Goal: Check status: Check status

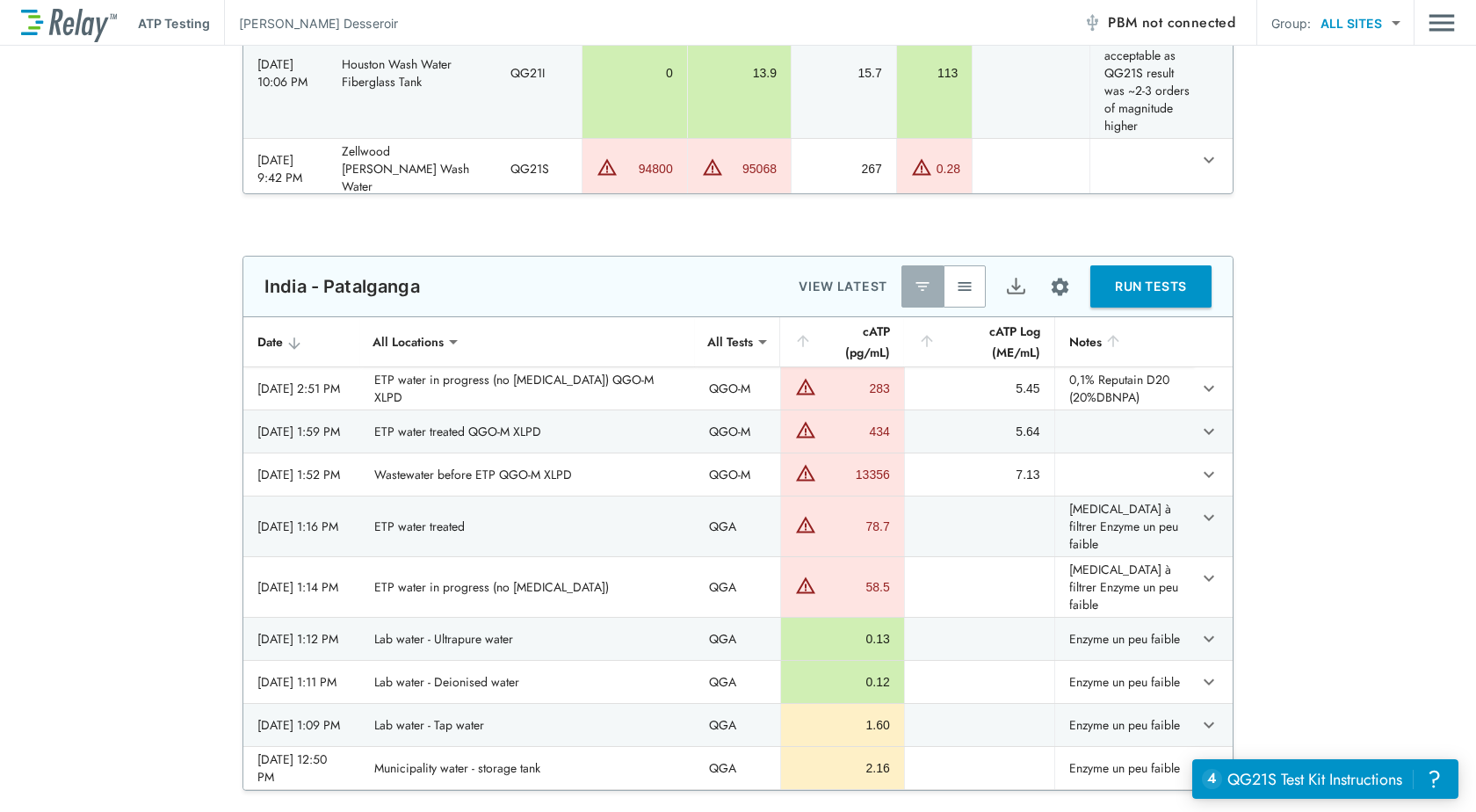
scroll to position [1933, 0]
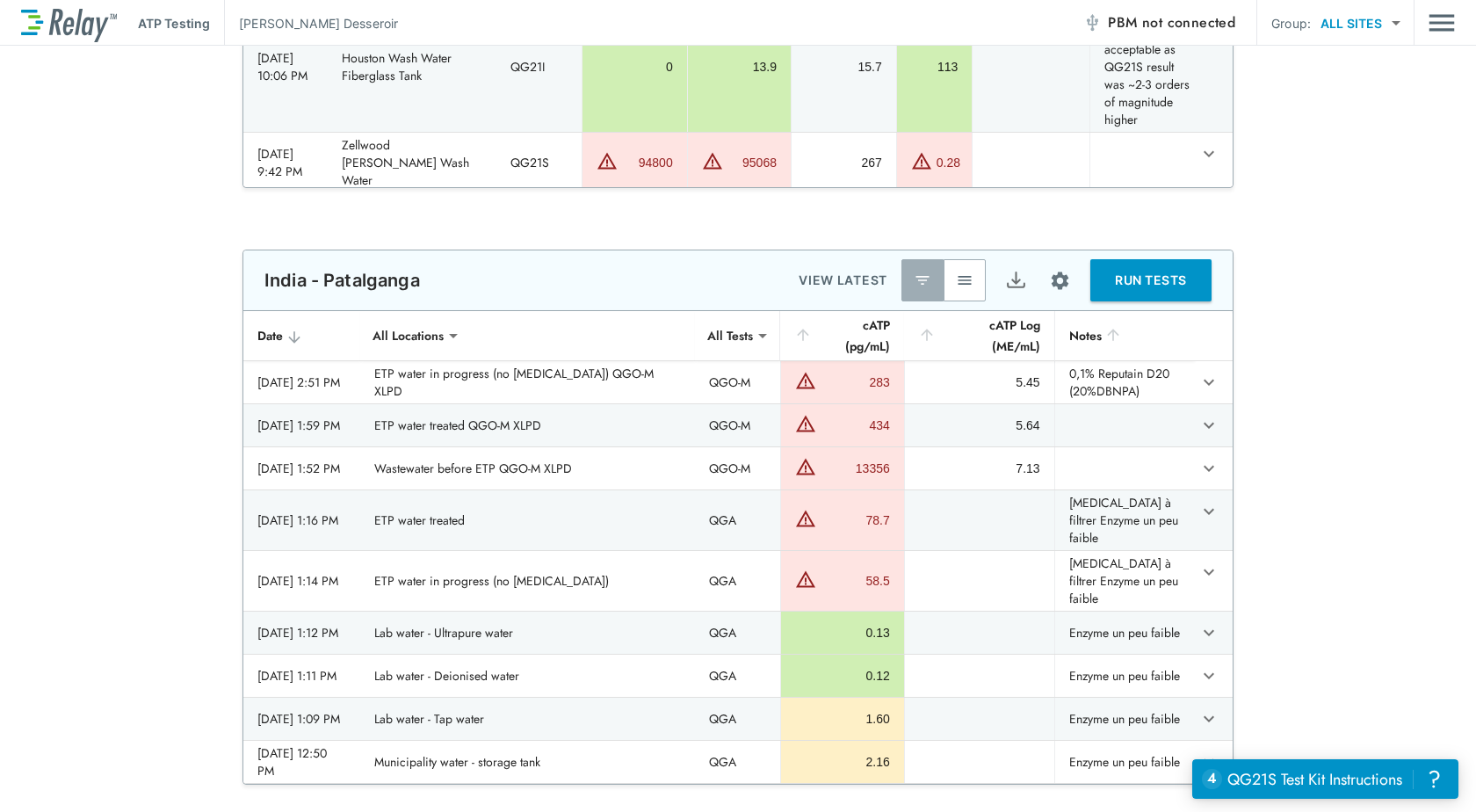
click at [956, 275] on img "button" at bounding box center [964, 280] width 17 height 17
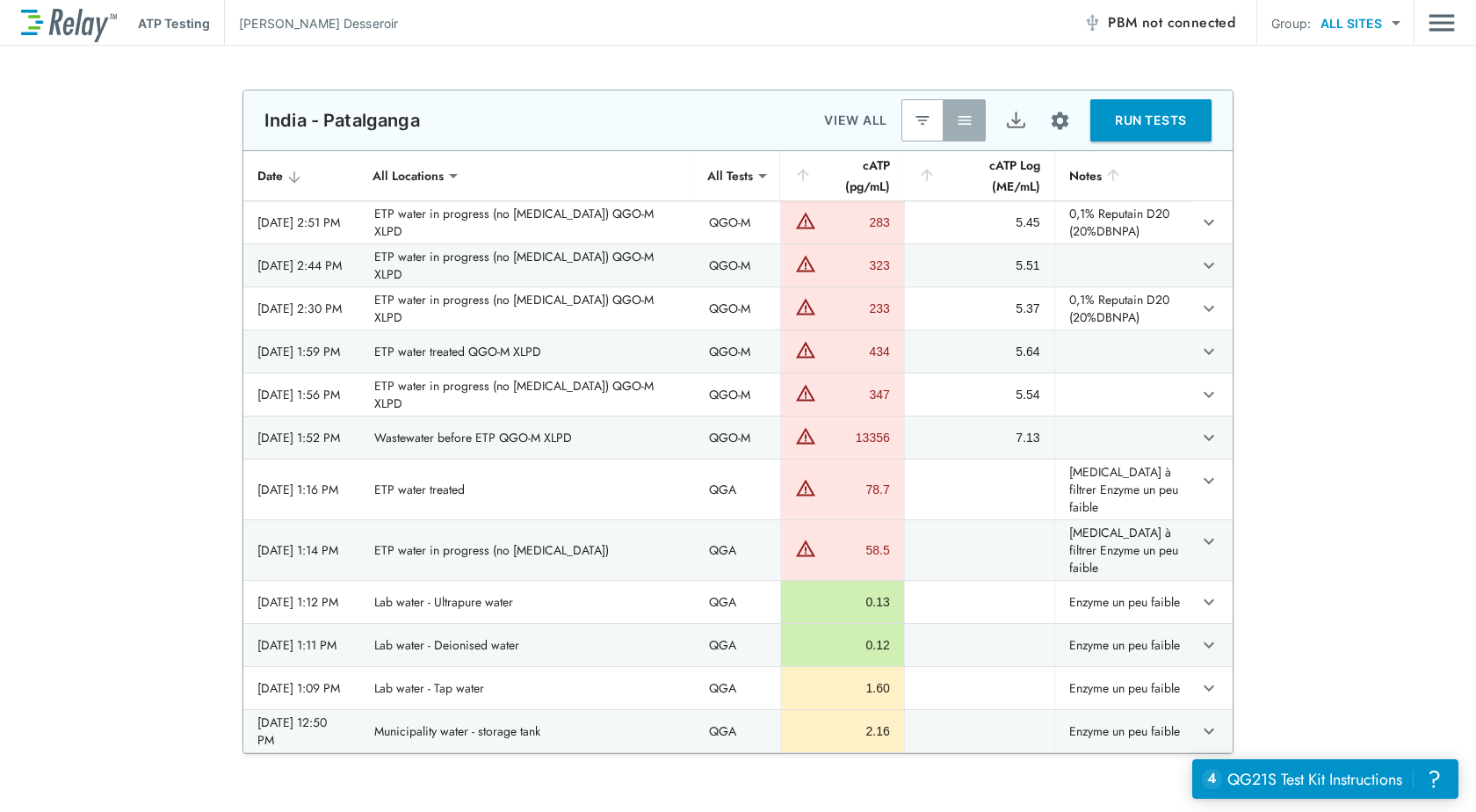
scroll to position [2021, 0]
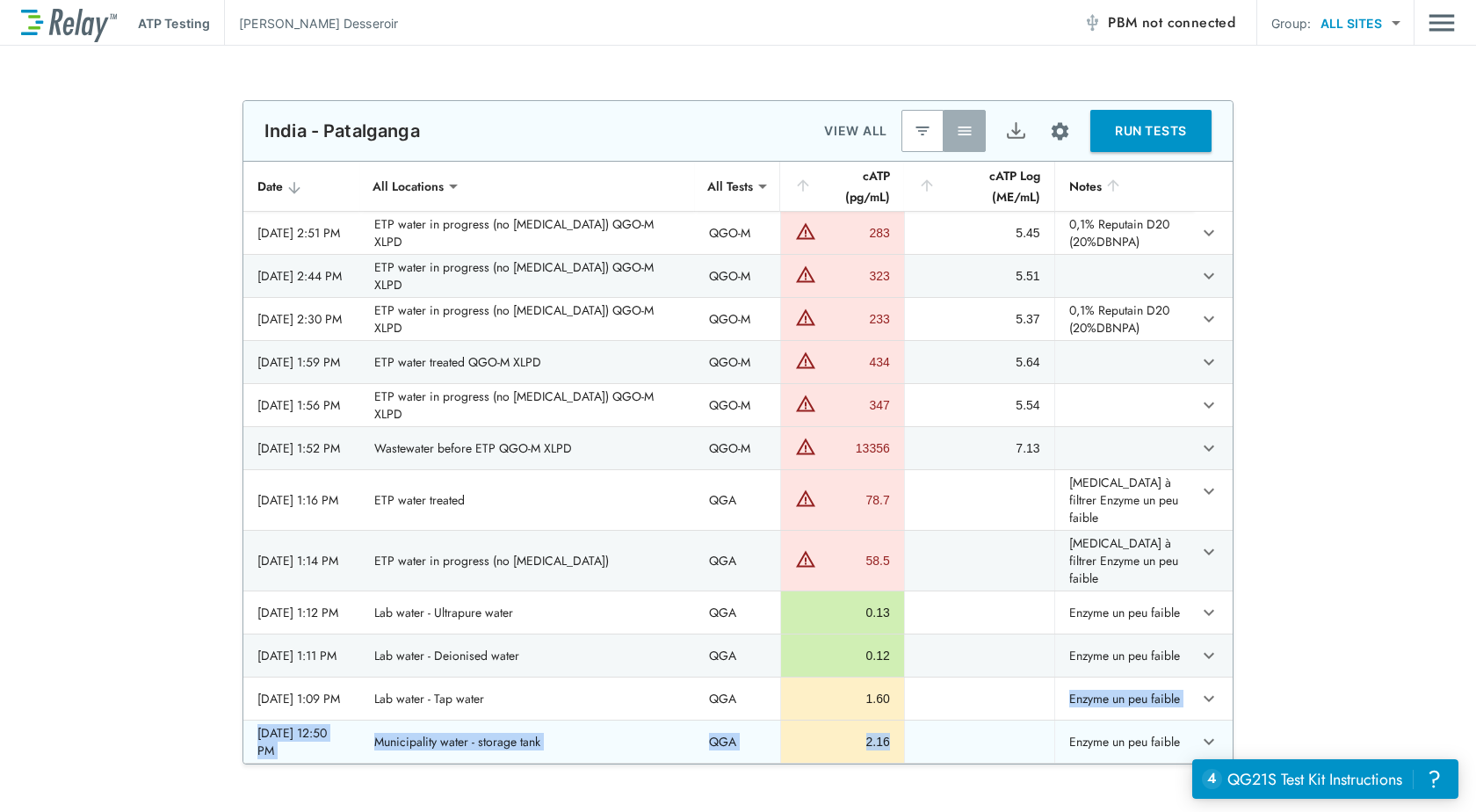
drag, startPoint x: 888, startPoint y: 650, endPoint x: 891, endPoint y: 703, distance: 53.1
click at [891, 703] on tbody "[DATE] 2:51 PM ETP water in progress (no [MEDICAL_DATA]) QGO-M XLPD QGO-M 283 5…" at bounding box center [738, 487] width 990 height 551
click at [1351, 653] on div "**********" at bounding box center [738, 433] width 1476 height 665
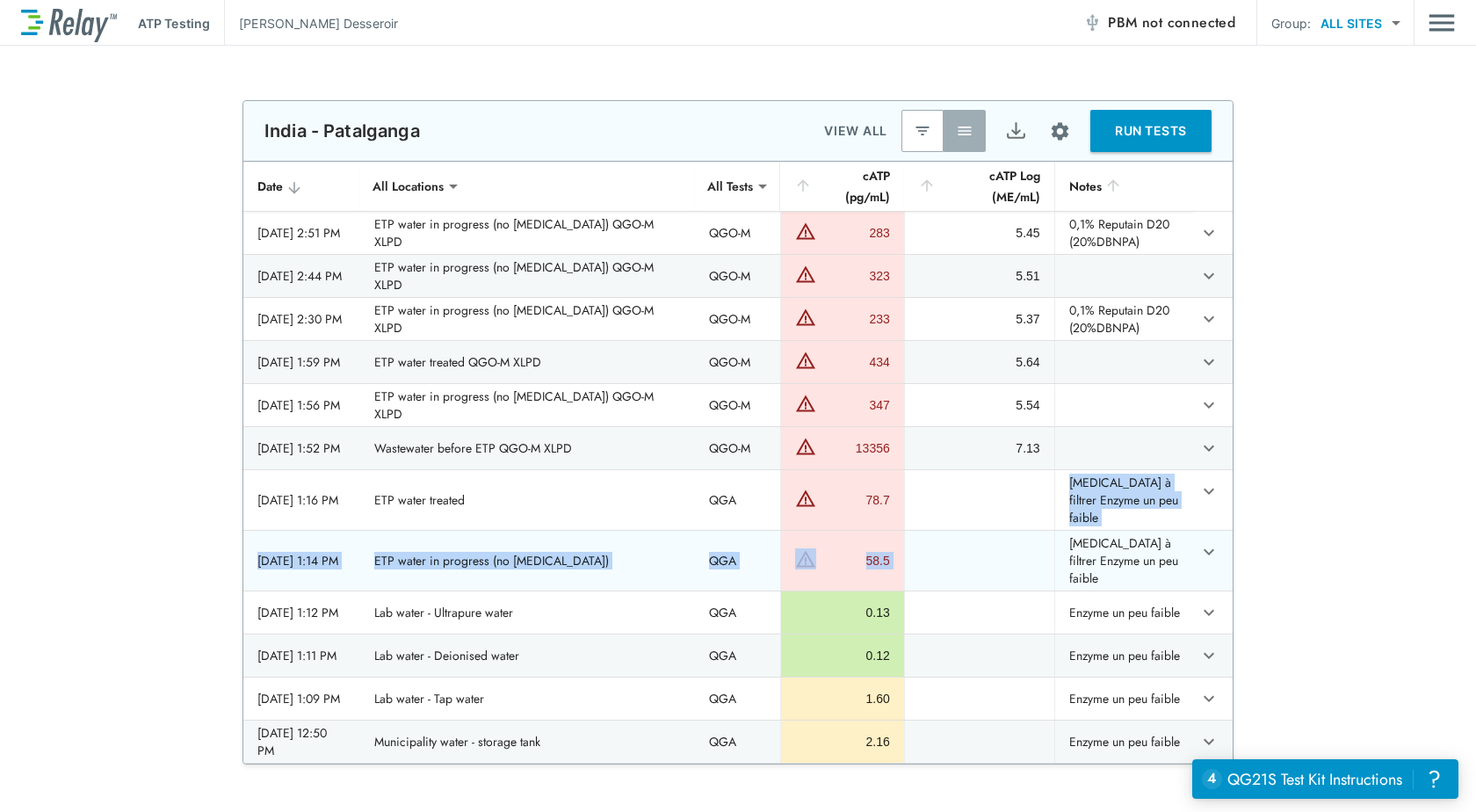
drag, startPoint x: 927, startPoint y: 483, endPoint x: 359, endPoint y: 414, distance: 572.2
click at [912, 500] on td "sticky table" at bounding box center [979, 500] width 150 height 60
drag, startPoint x: 245, startPoint y: 478, endPoint x: 1201, endPoint y: 539, distance: 957.9
click at [1201, 539] on tbody "[DATE] 2:51 PM ETP water in progress (no [MEDICAL_DATA]) QGO-M XLPD QGO-M 283 5…" at bounding box center [738, 487] width 990 height 551
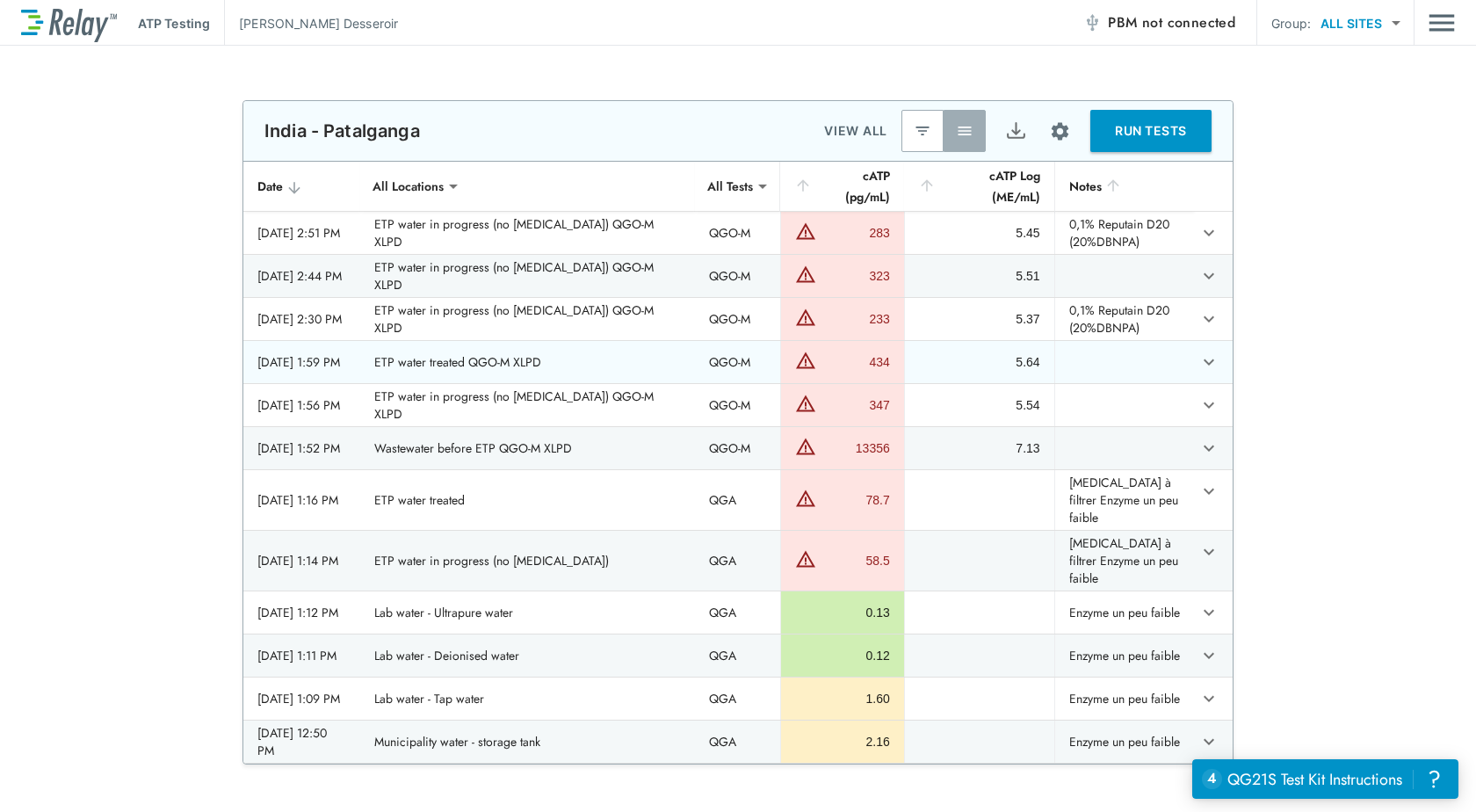
drag, startPoint x: 244, startPoint y: 399, endPoint x: 1176, endPoint y: 342, distance: 933.7
click at [1179, 342] on tbody "[DATE] 2:51 PM ETP water in progress (no [MEDICAL_DATA]) QGO-M XLPD QGO-M 283 5…" at bounding box center [738, 487] width 990 height 551
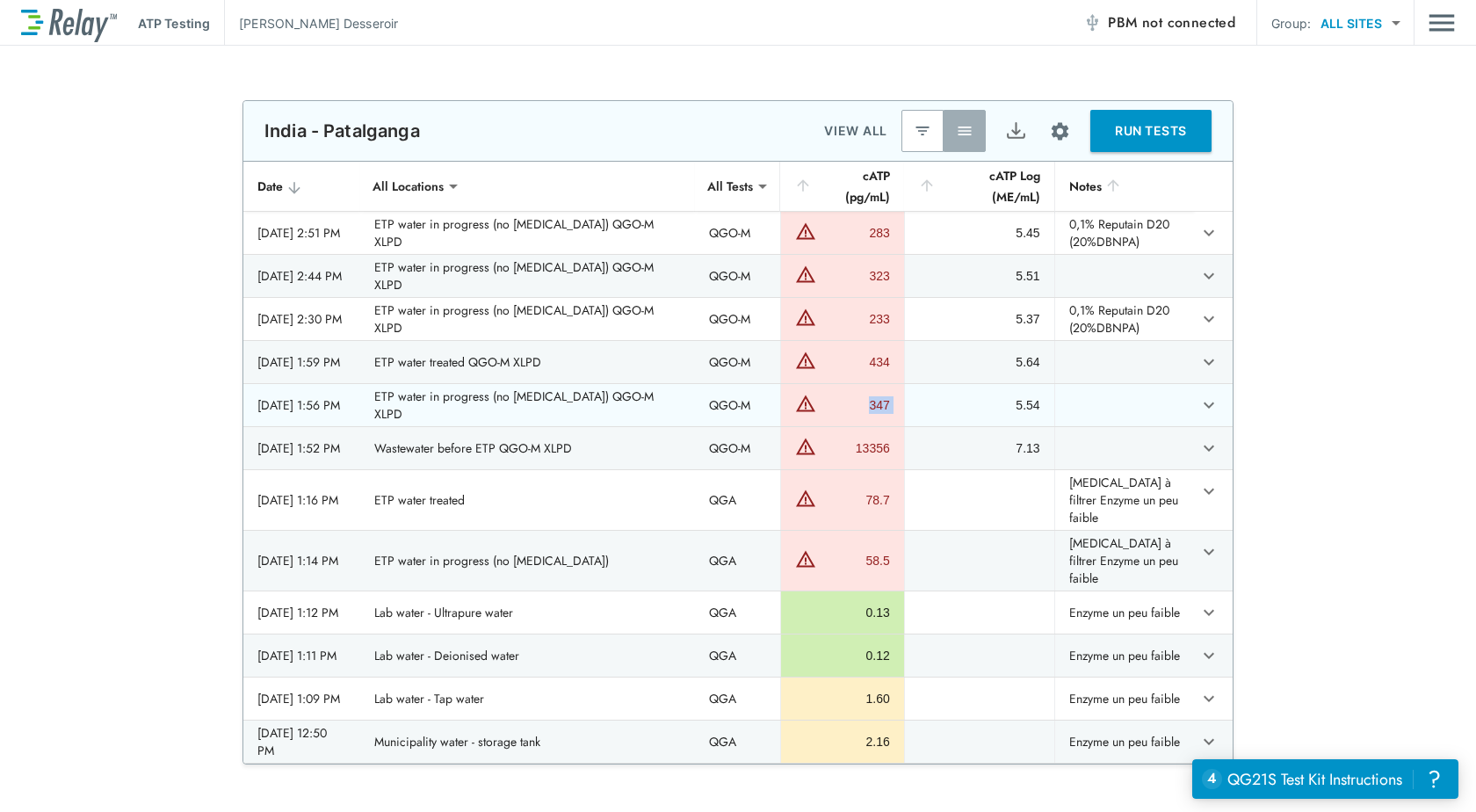
drag, startPoint x: 854, startPoint y: 395, endPoint x: 899, endPoint y: 395, distance: 45.0
click at [899, 395] on tr "[DATE] 1:56 PM ETP water in progress (no [MEDICAL_DATA]) QGO-M XLPD QGO-M 347 5…" at bounding box center [738, 405] width 990 height 42
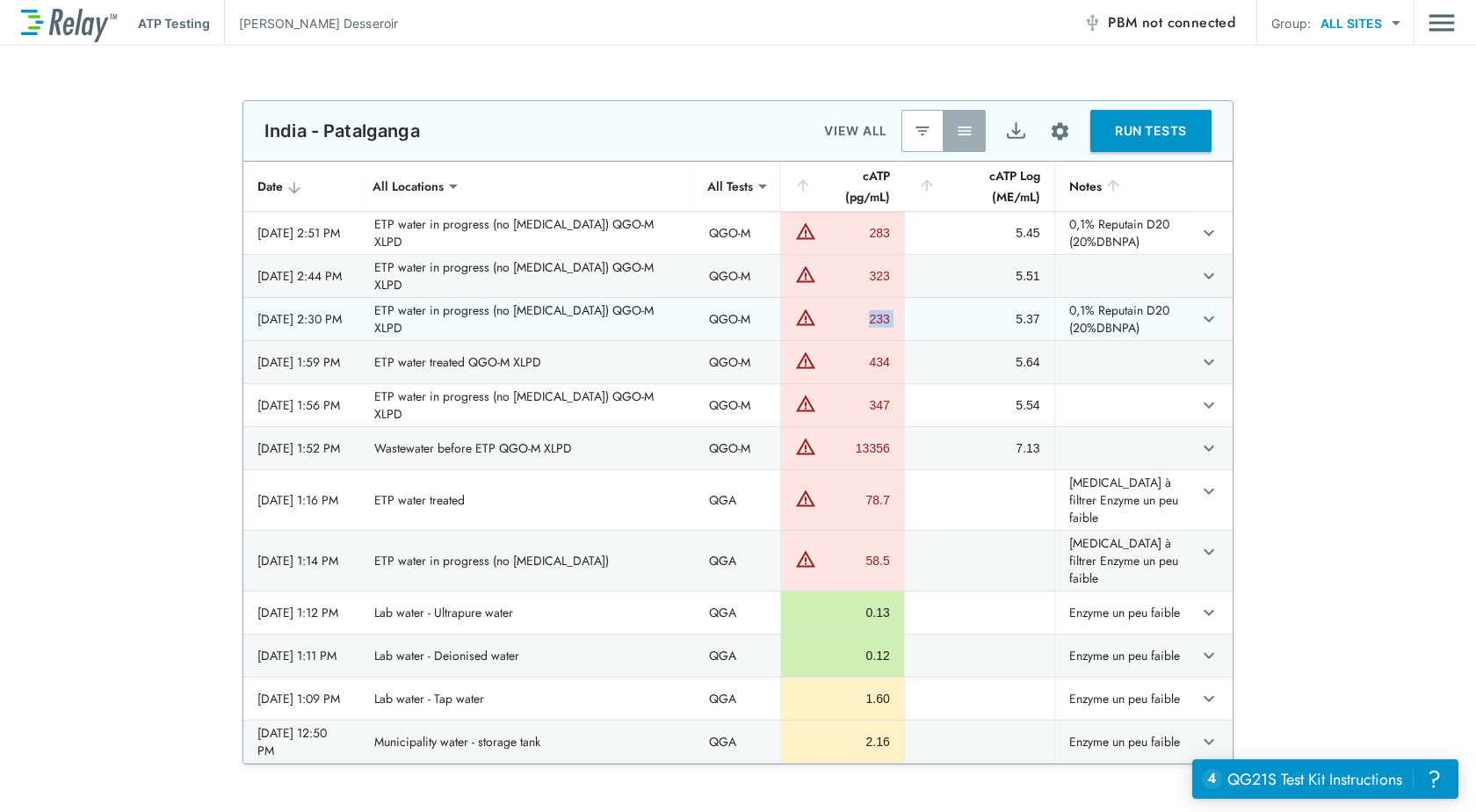
drag, startPoint x: 851, startPoint y: 310, endPoint x: 833, endPoint y: 224, distance: 87.9
click at [896, 314] on tr "[DATE] 2:30 PM ETP water in progress (no [MEDICAL_DATA]) QGO-M XLPD QGO-M 233 5…" at bounding box center [738, 319] width 990 height 42
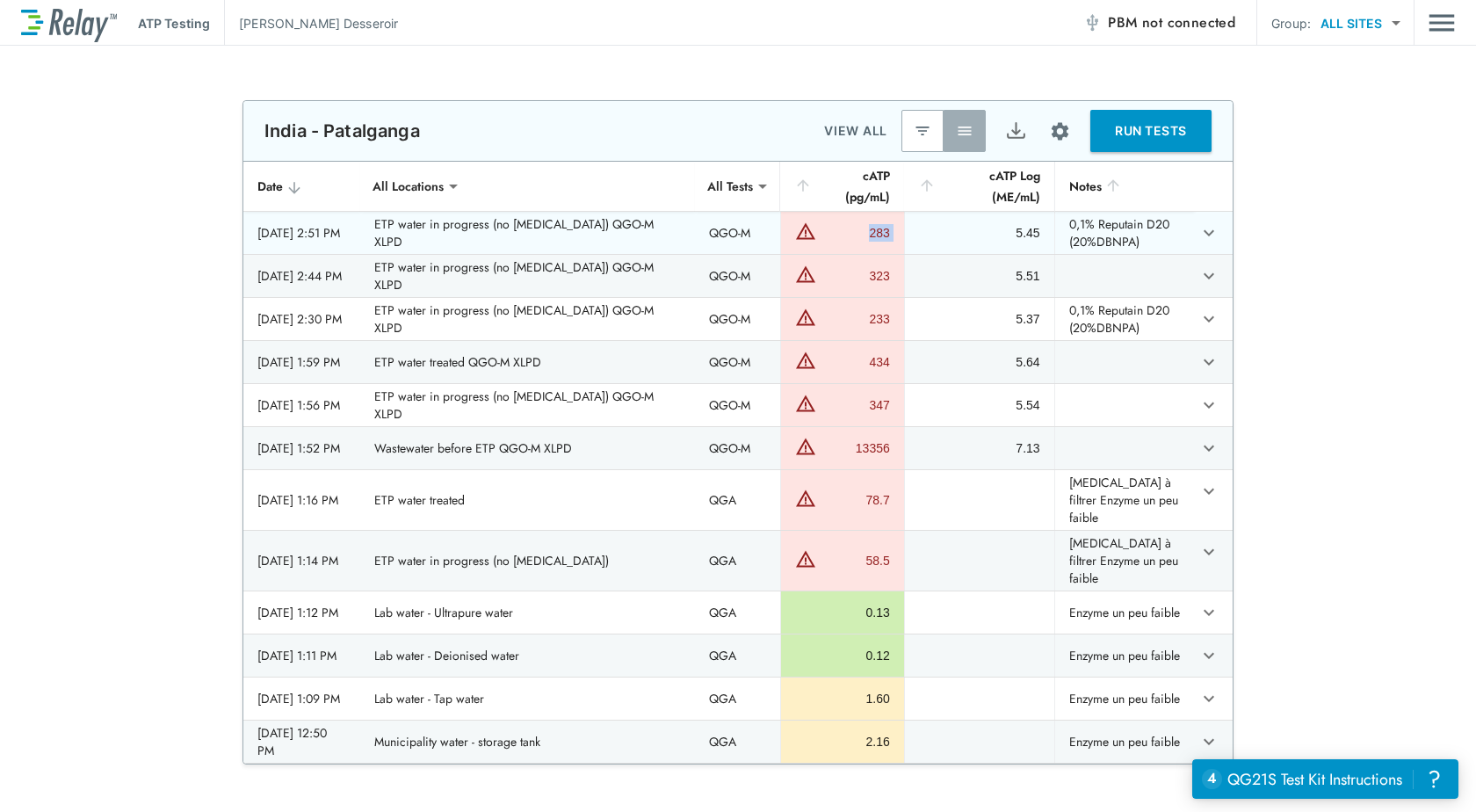
drag, startPoint x: 872, startPoint y: 219, endPoint x: 892, endPoint y: 222, distance: 20.2
click at [892, 222] on tr "[DATE] 2:51 PM ETP water in progress (no [MEDICAL_DATA]) QGO-M XLPD QGO-M 283 5…" at bounding box center [738, 233] width 990 height 42
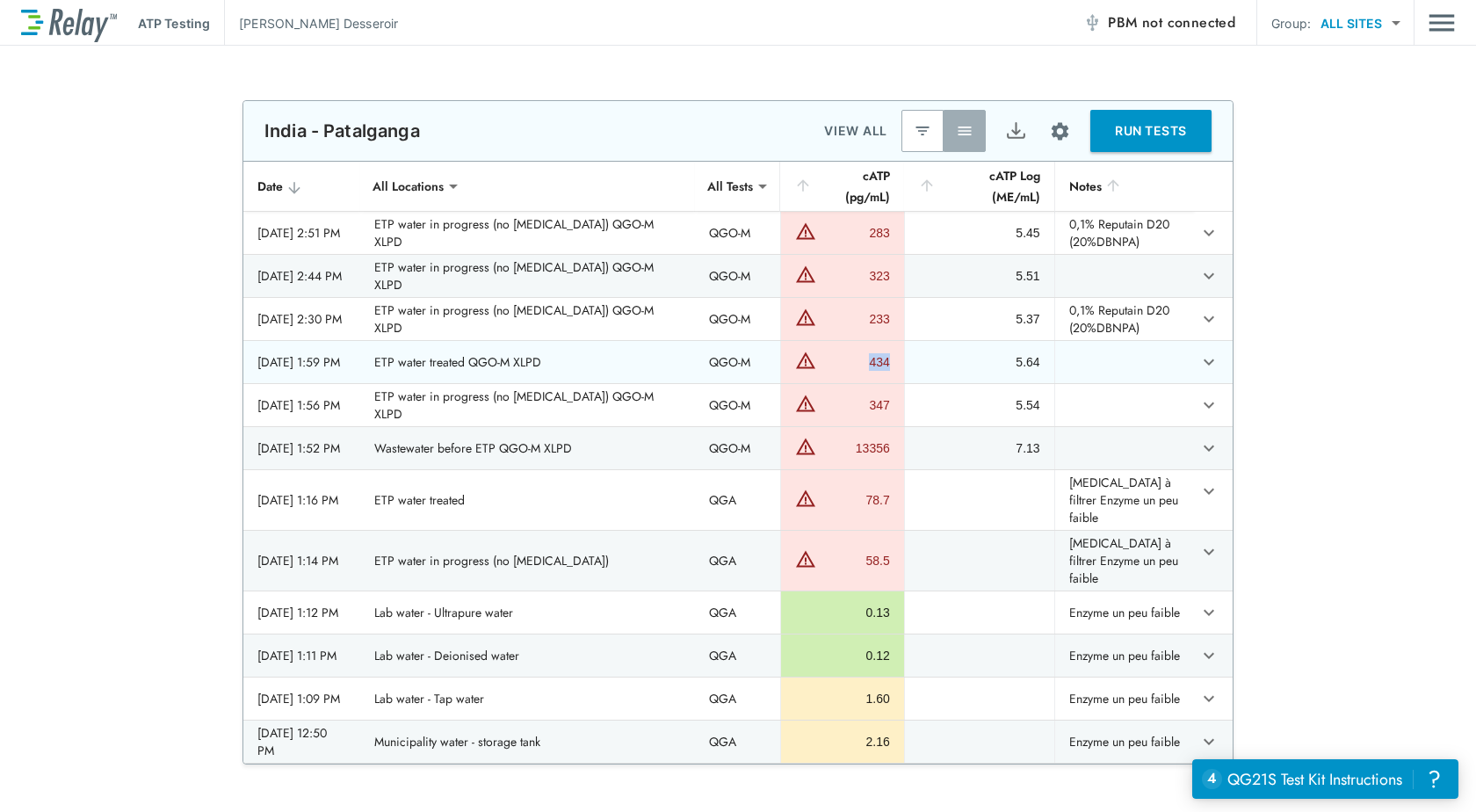
drag, startPoint x: 851, startPoint y: 355, endPoint x: 887, endPoint y: 354, distance: 36.0
click at [887, 354] on td "434" at bounding box center [843, 362] width 123 height 42
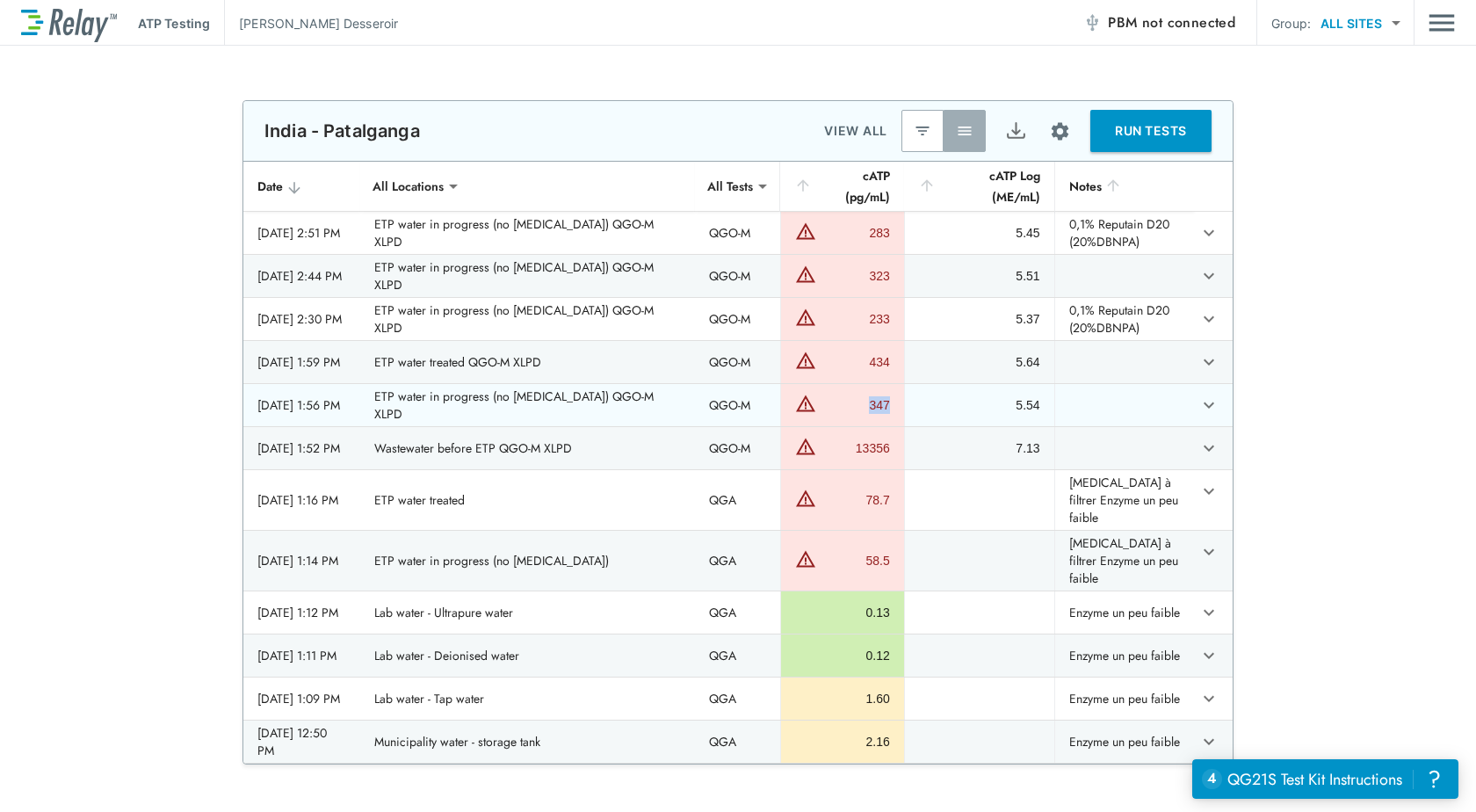
drag, startPoint x: 849, startPoint y: 396, endPoint x: 886, endPoint y: 395, distance: 37.0
click at [886, 395] on td "347" at bounding box center [843, 405] width 123 height 42
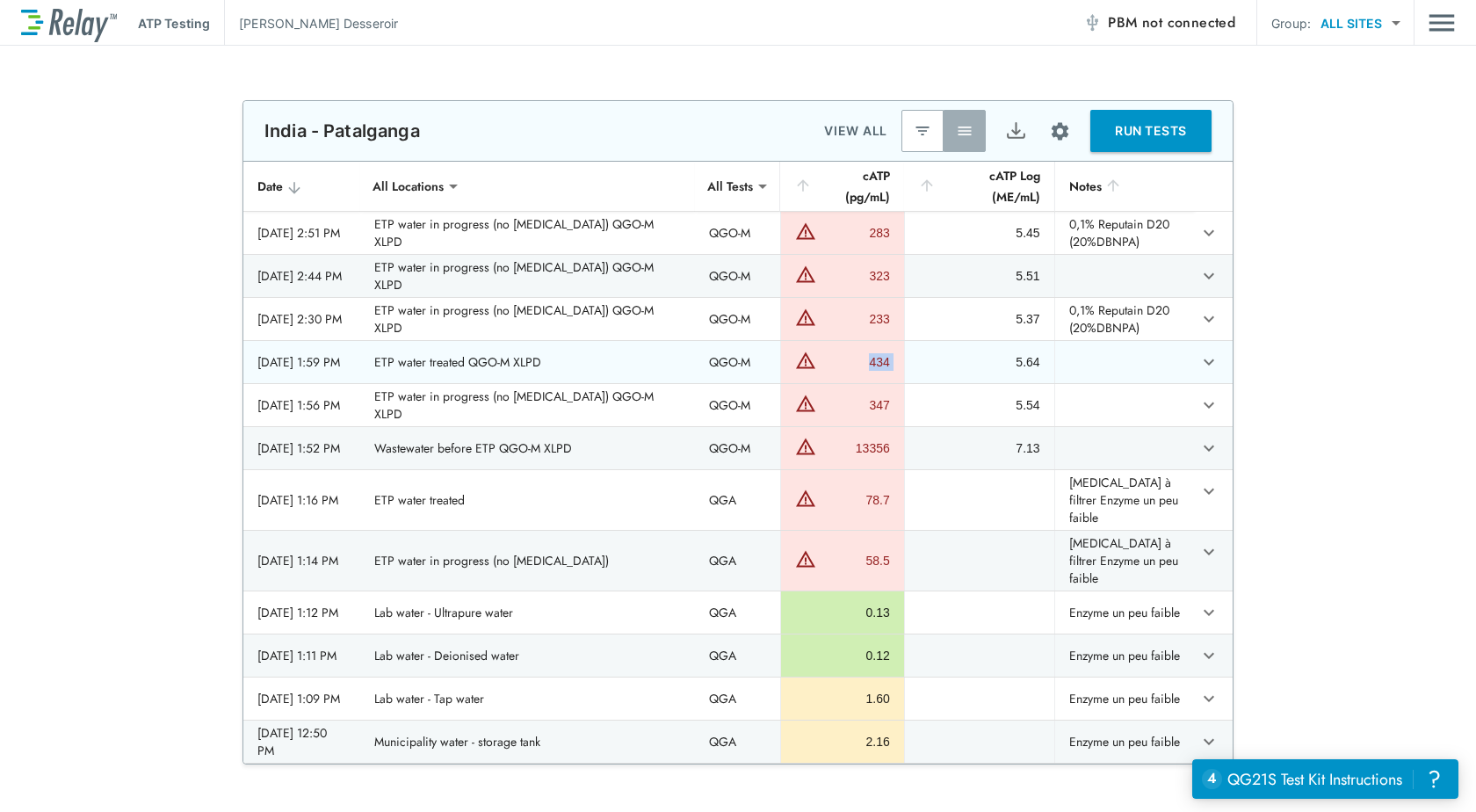
drag, startPoint x: 855, startPoint y: 352, endPoint x: 896, endPoint y: 356, distance: 41.2
click at [896, 356] on tr "[DATE] 1:59 PM ETP water treated QGO-M XLPD QGO-M 434 5.64" at bounding box center [738, 362] width 990 height 42
click at [1321, 301] on div "**********" at bounding box center [738, 433] width 1476 height 665
click at [1381, 330] on div "**********" at bounding box center [738, 433] width 1476 height 665
